Goal: Navigation & Orientation: Find specific page/section

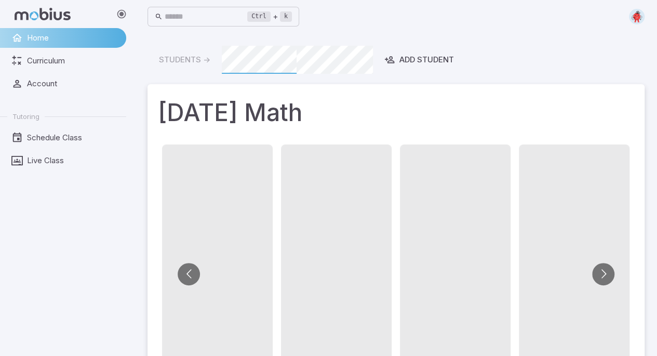
click at [636, 10] on img at bounding box center [637, 17] width 16 height 16
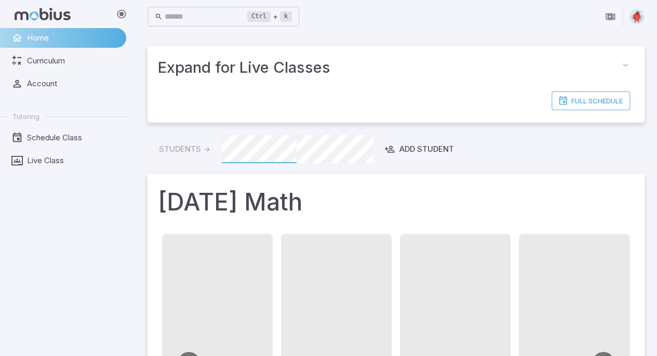
drag, startPoint x: 338, startPoint y: 163, endPoint x: 346, endPoint y: 151, distance: 14.3
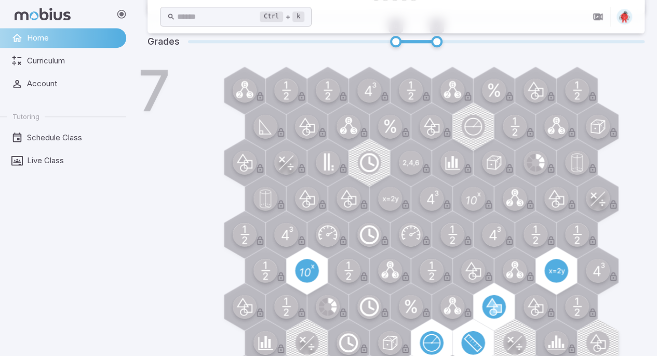
scroll to position [519, 0]
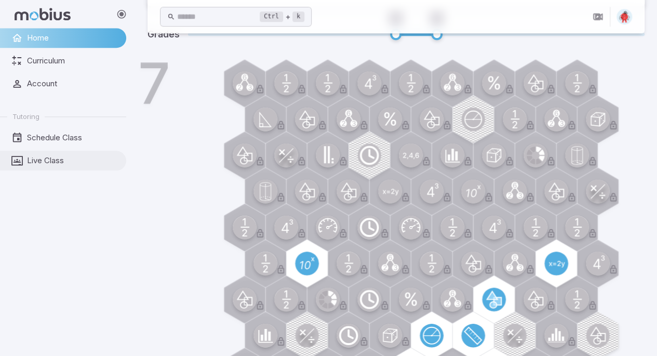
click at [77, 165] on span "Live Class" at bounding box center [73, 160] width 92 height 11
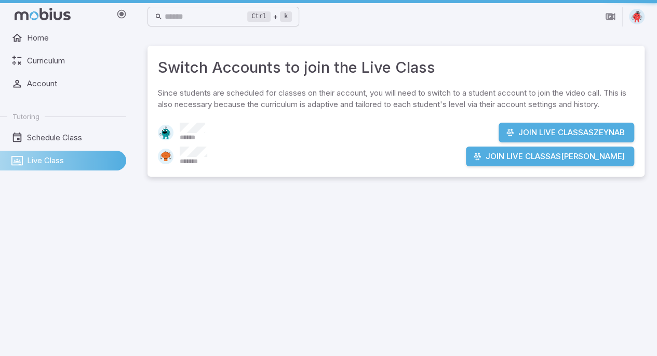
scroll to position [0, 0]
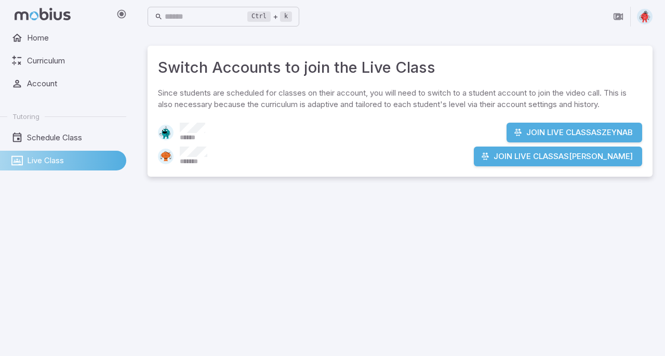
click at [361, 162] on div "******* Join Live Class as [PERSON_NAME]" at bounding box center [400, 156] width 484 height 20
click at [232, 155] on div "******* Join Live Class as [PERSON_NAME]" at bounding box center [400, 156] width 484 height 20
drag, startPoint x: 228, startPoint y: 149, endPoint x: 140, endPoint y: 173, distance: 91.0
click at [140, 173] on main "Switch Accounts to join the Live Class Since students are scheduled for classes…" at bounding box center [400, 194] width 530 height 323
click at [54, 44] on link "Home" at bounding box center [63, 38] width 126 height 20
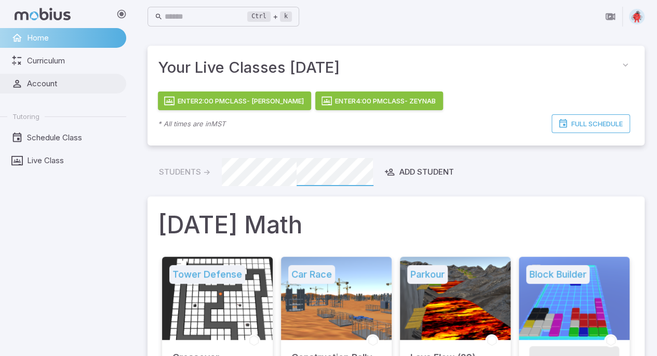
click at [61, 77] on link "Account" at bounding box center [63, 84] width 126 height 20
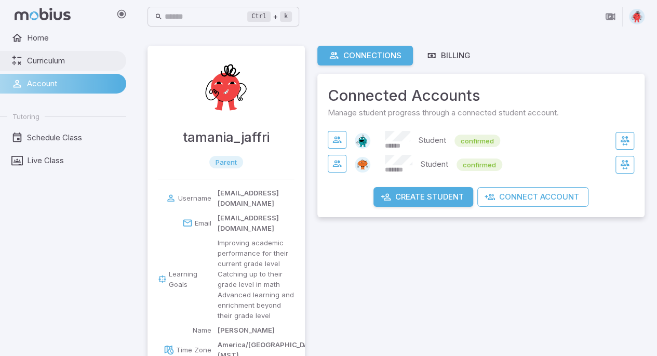
click at [72, 60] on span "Curriculum" at bounding box center [73, 60] width 92 height 11
click at [45, 142] on span "Schedule Class" at bounding box center [73, 137] width 92 height 11
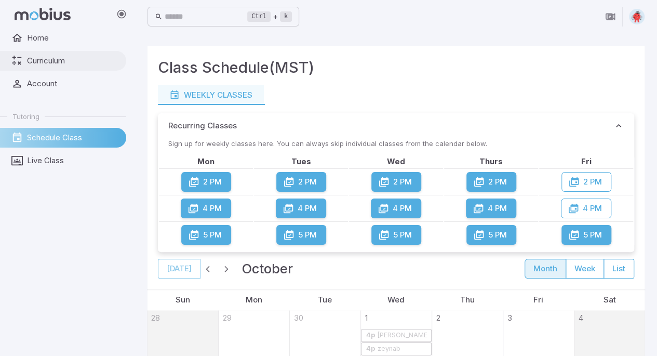
click at [47, 65] on span "Curriculum" at bounding box center [73, 60] width 92 height 11
click at [49, 42] on span "Home" at bounding box center [73, 37] width 92 height 11
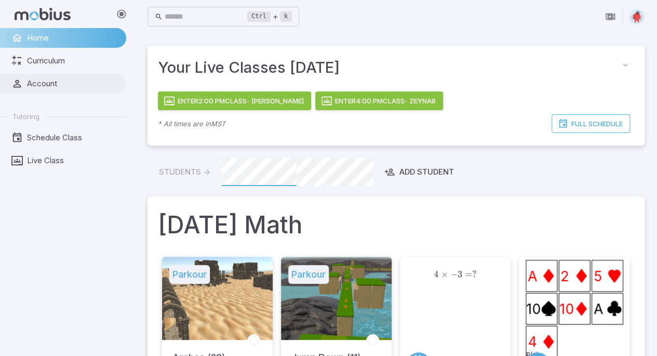
click at [49, 82] on span "Account" at bounding box center [73, 83] width 92 height 11
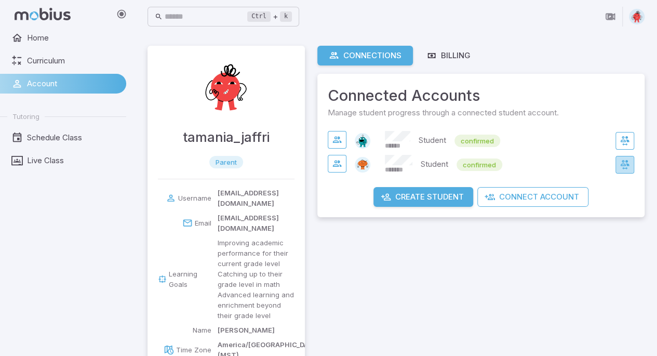
click at [629, 164] on icon "button" at bounding box center [625, 164] width 10 height 10
